Goal: Obtain resource: Download file/media

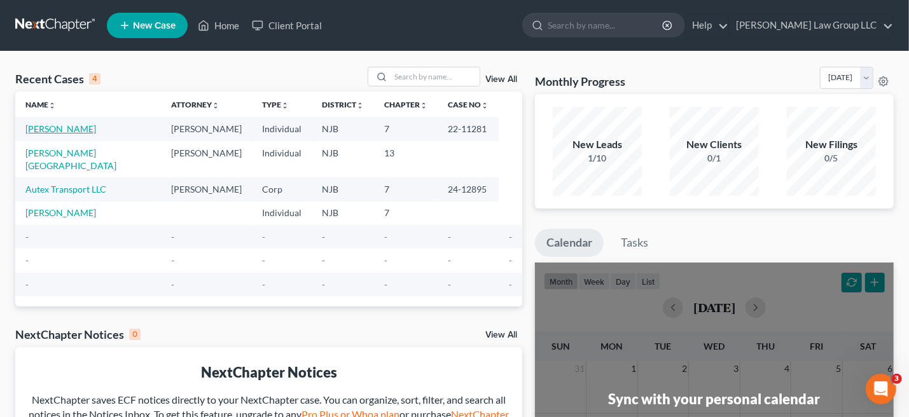
drag, startPoint x: 85, startPoint y: 130, endPoint x: 106, endPoint y: 128, distance: 20.4
click at [85, 129] on link "[PERSON_NAME]" at bounding box center [60, 128] width 71 height 11
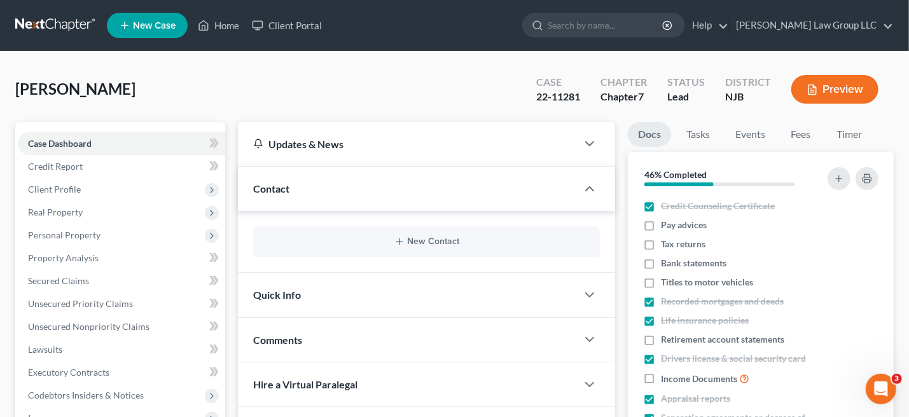
scroll to position [254, 0]
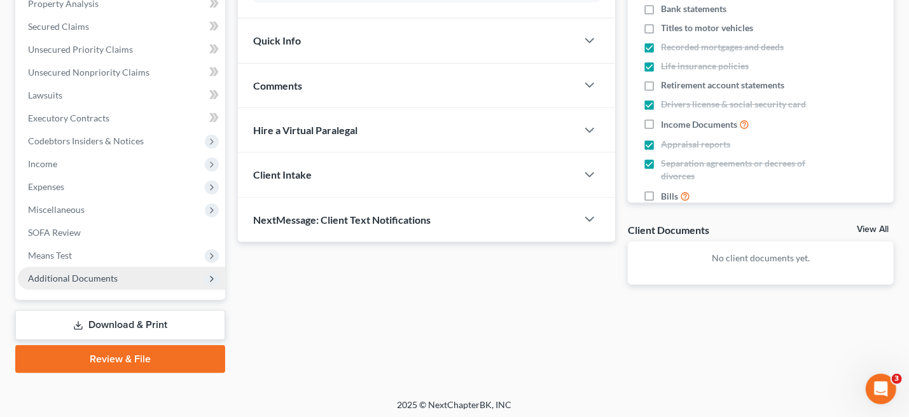
click at [61, 276] on span "Additional Documents" at bounding box center [73, 278] width 90 height 11
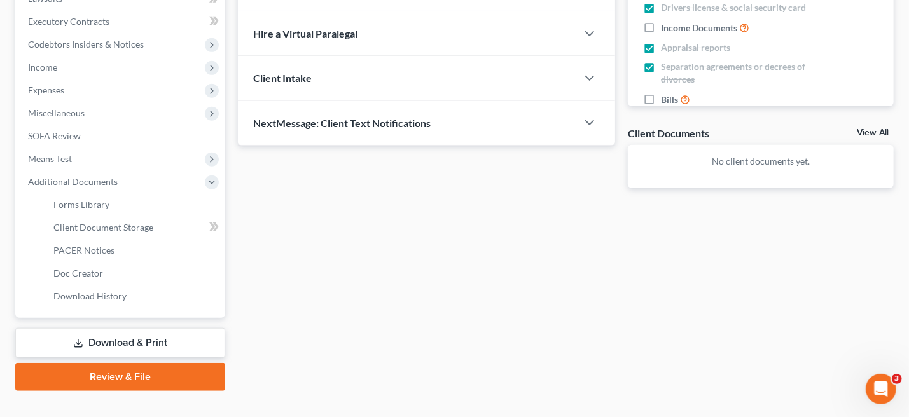
scroll to position [371, 0]
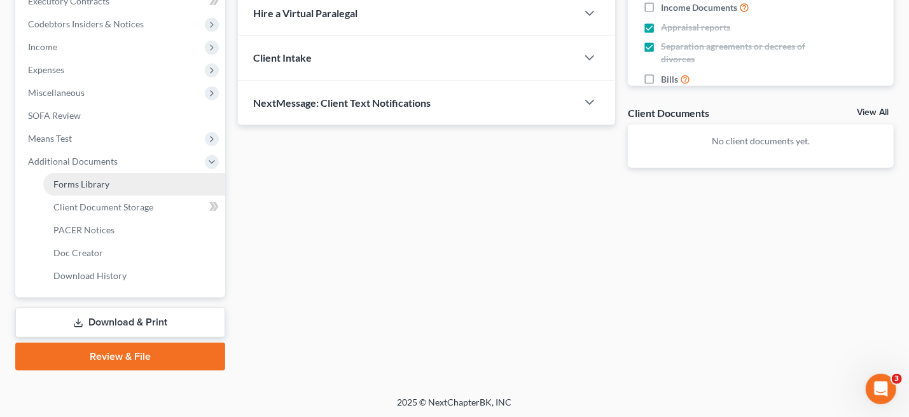
click at [94, 179] on span "Forms Library" at bounding box center [81, 184] width 56 height 11
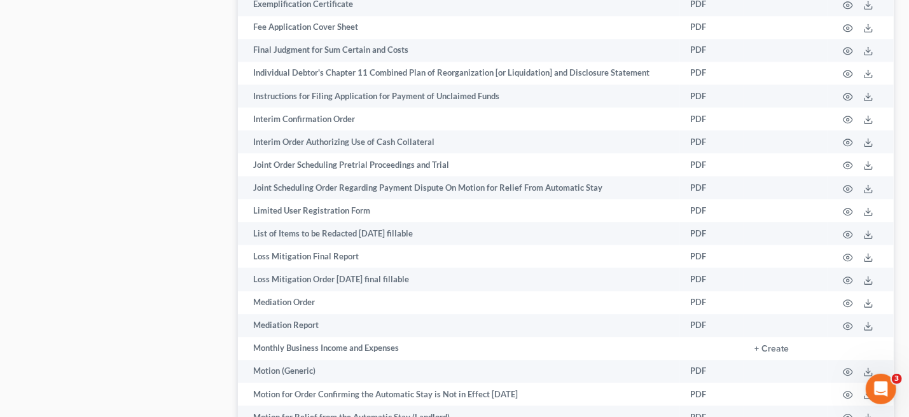
scroll to position [1527, 0]
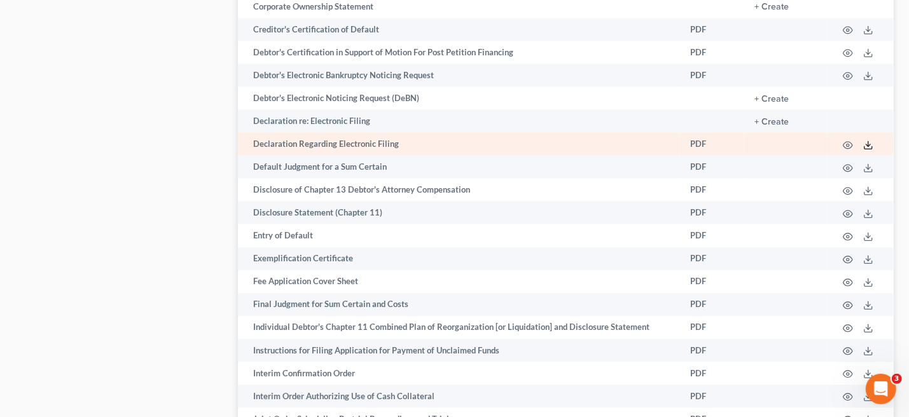
click at [868, 141] on line at bounding box center [868, 143] width 0 height 5
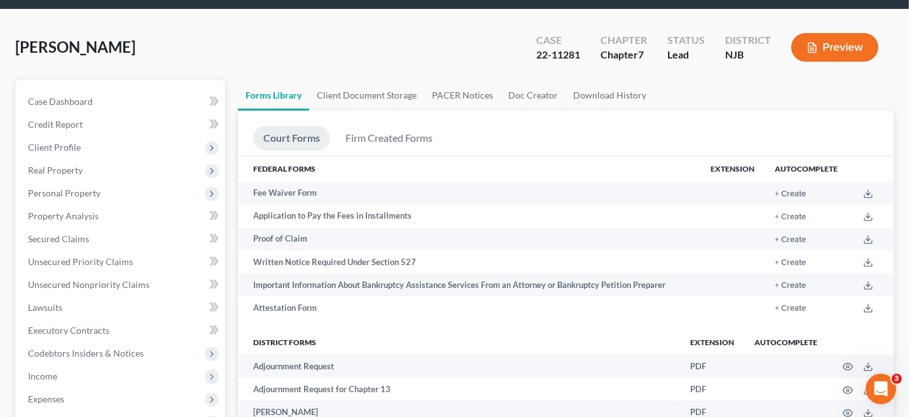
scroll to position [0, 0]
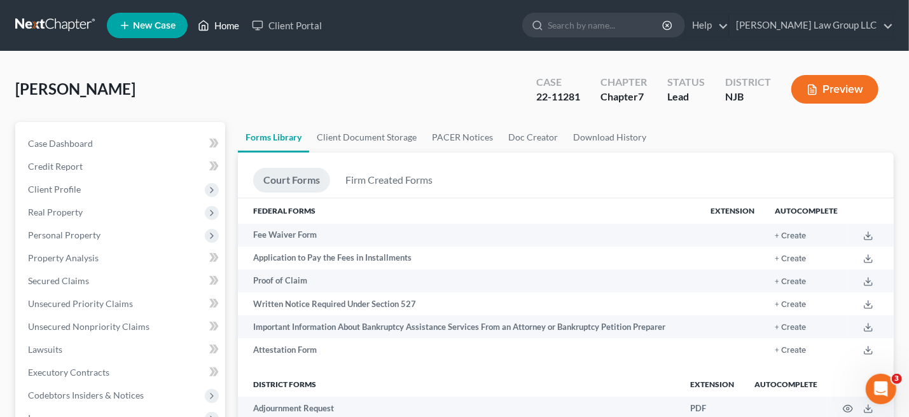
click at [219, 22] on link "Home" at bounding box center [218, 25] width 54 height 23
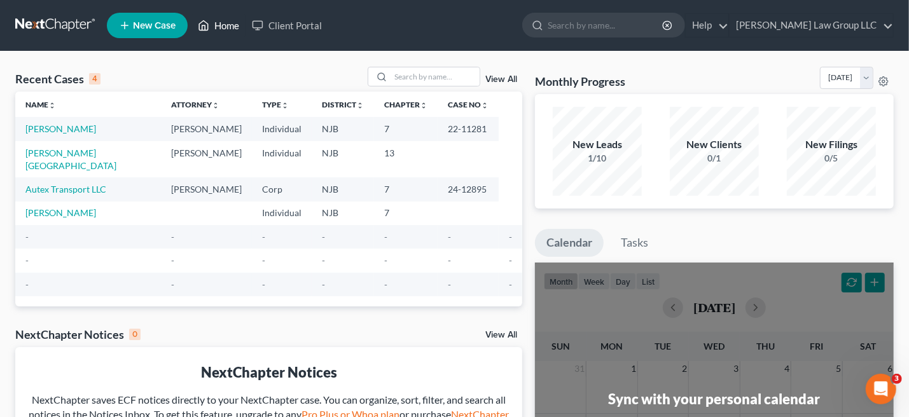
click at [214, 23] on link "Home" at bounding box center [218, 25] width 54 height 23
click at [80, 134] on td "[PERSON_NAME]" at bounding box center [88, 129] width 146 height 24
click at [88, 129] on link "[PERSON_NAME]" at bounding box center [60, 128] width 71 height 11
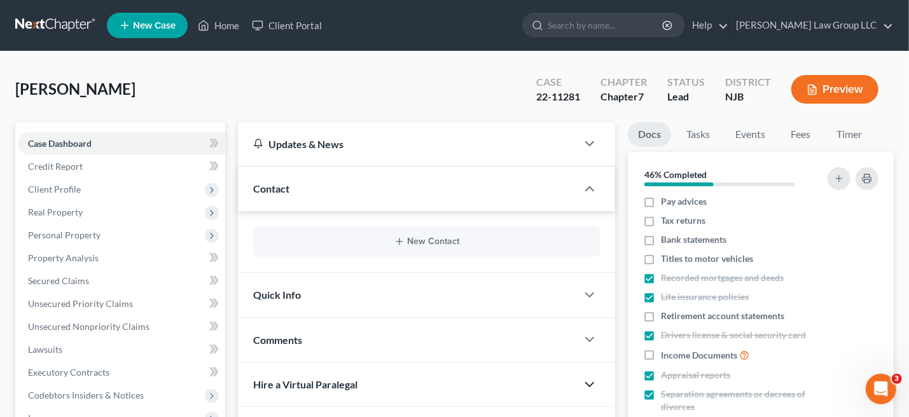
click at [585, 384] on icon "button" at bounding box center [589, 384] width 15 height 15
click at [355, 382] on span "Hire a Virtual Paralegal" at bounding box center [305, 384] width 104 height 12
